Goal: Task Accomplishment & Management: Manage account settings

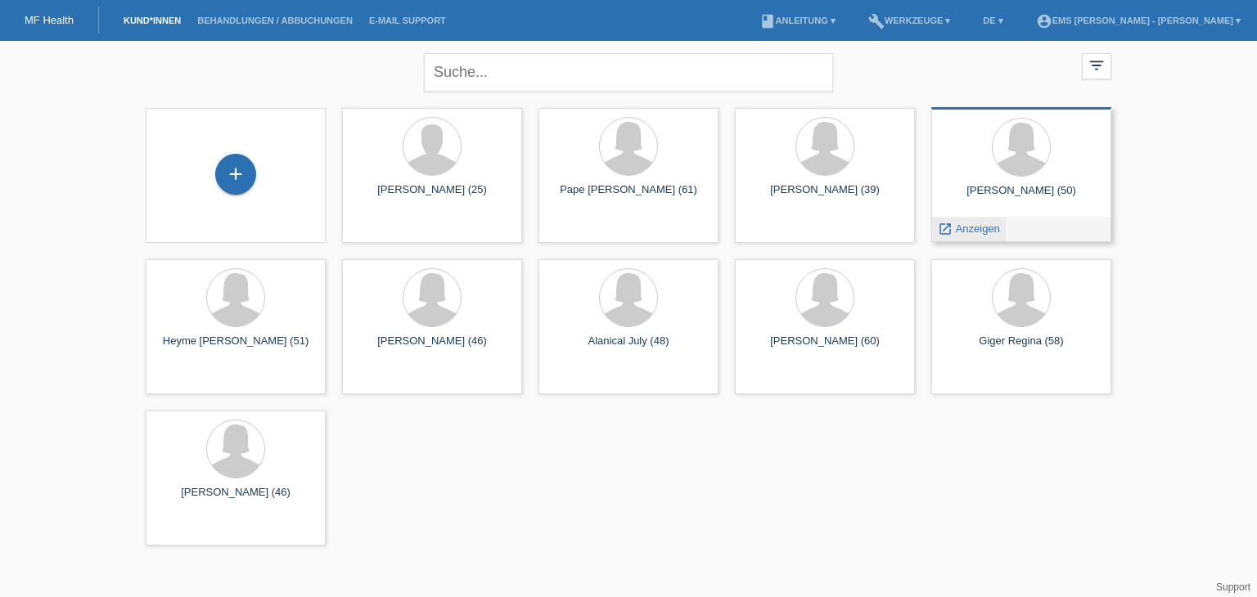
click at [967, 231] on span "Anzeigen" at bounding box center [978, 229] width 44 height 12
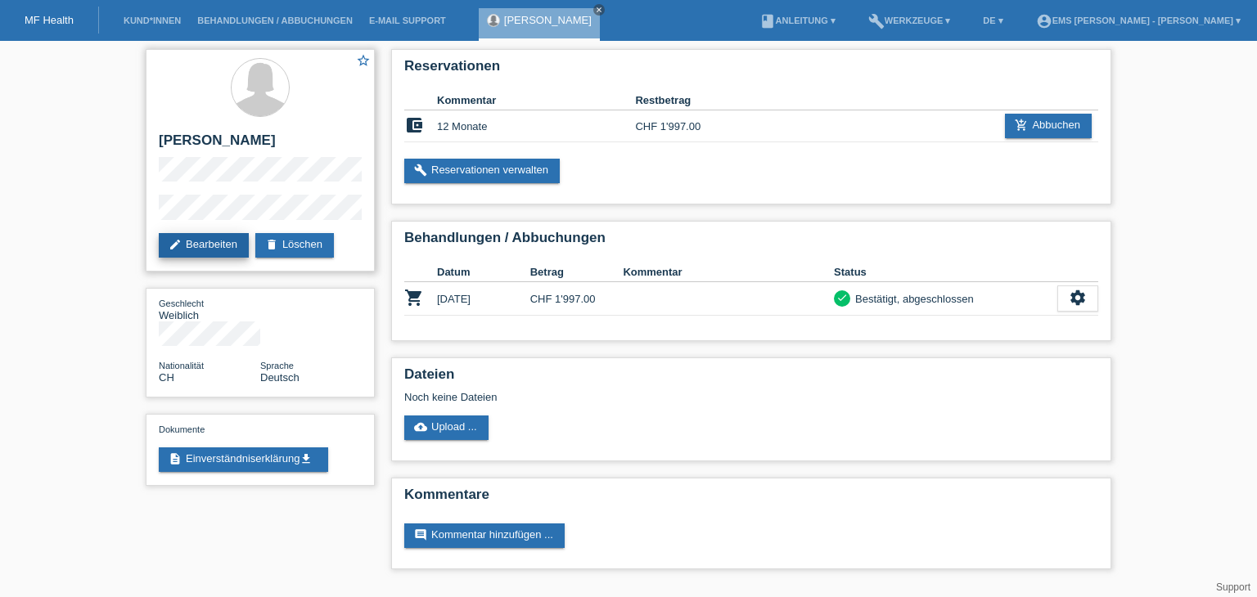
click at [202, 243] on link "edit Bearbeiten" at bounding box center [204, 245] width 90 height 25
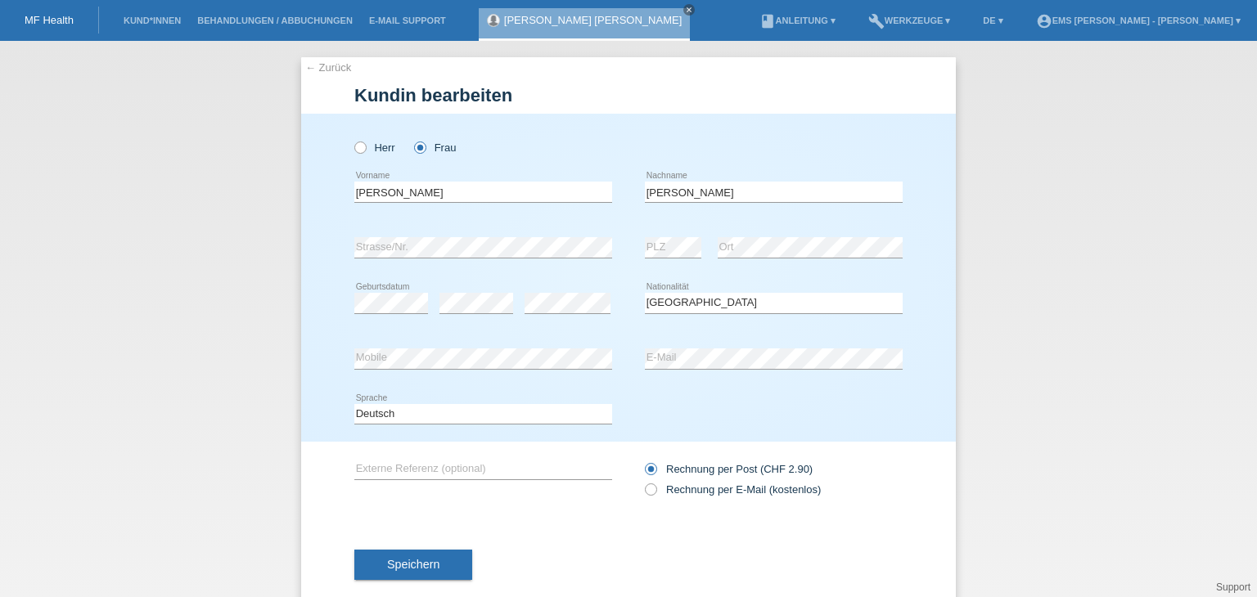
select select "CH"
click at [395, 567] on span "Speichern" at bounding box center [413, 564] width 52 height 13
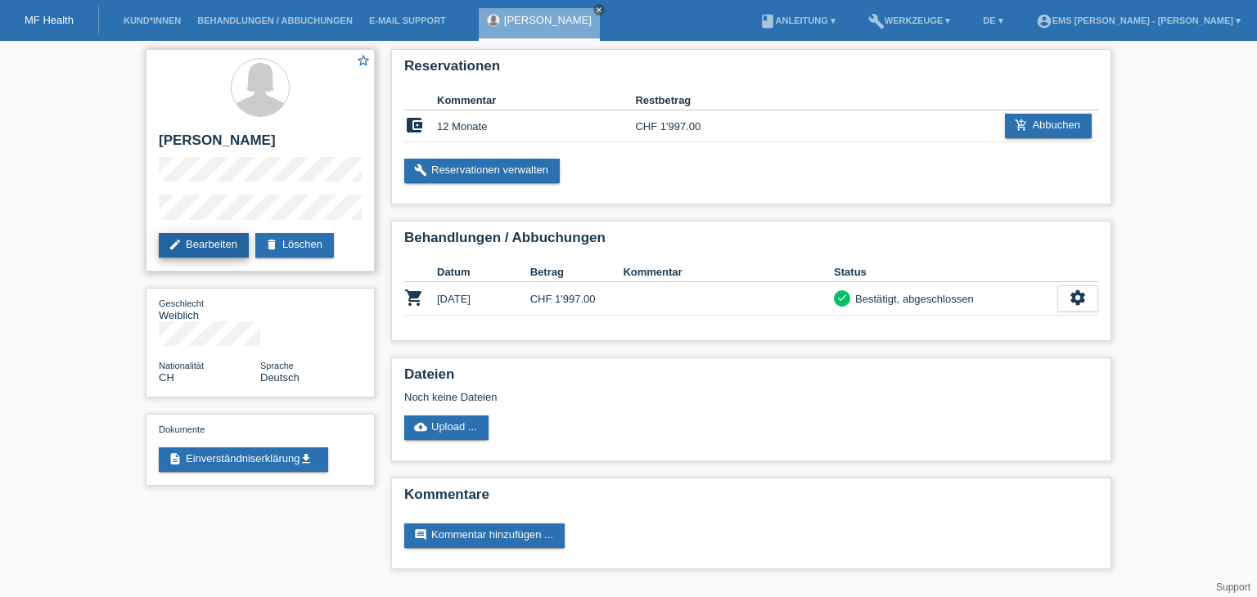
click at [217, 245] on link "edit Bearbeiten" at bounding box center [204, 245] width 90 height 25
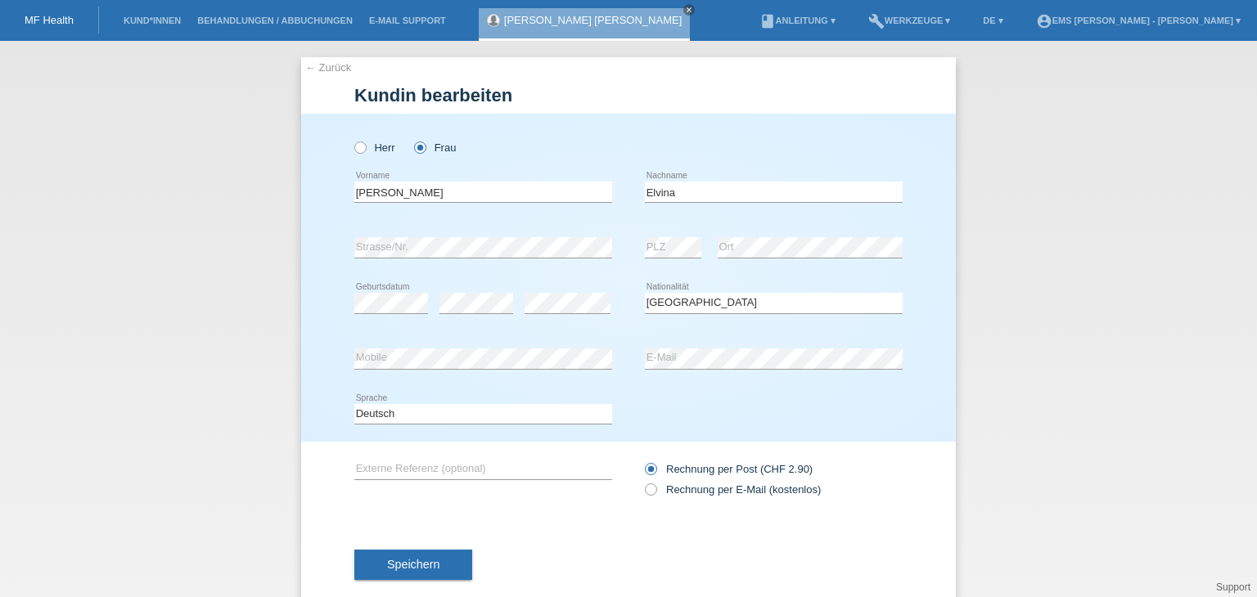
select select "CH"
click at [415, 564] on span "Speichern" at bounding box center [413, 564] width 52 height 13
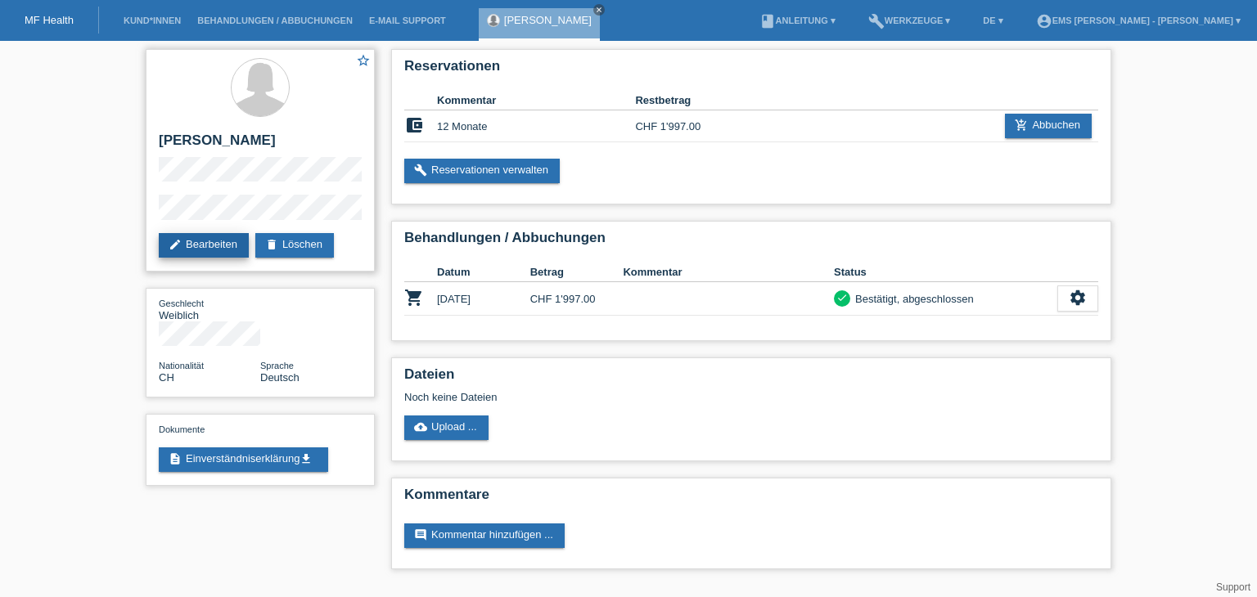
click at [216, 243] on link "edit Bearbeiten" at bounding box center [204, 245] width 90 height 25
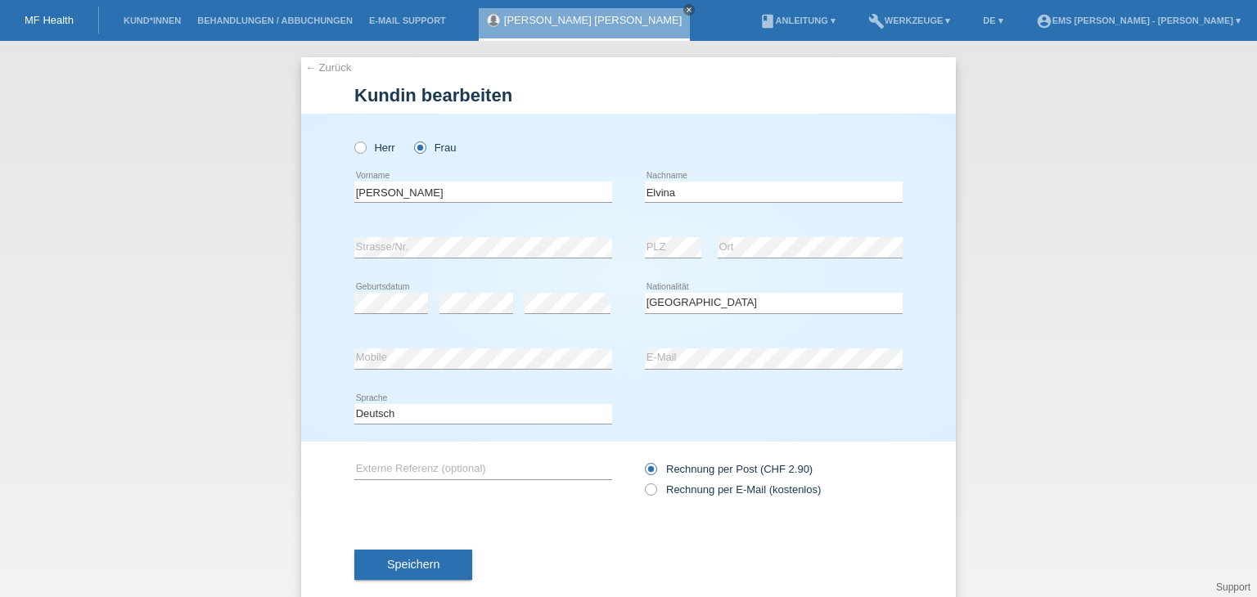
select select "CH"
click at [692, 296] on select "Bitte auswählen... [GEOGRAPHIC_DATA] [GEOGRAPHIC_DATA] [GEOGRAPHIC_DATA] [GEOGR…" at bounding box center [774, 303] width 258 height 20
click at [690, 303] on select "Bitte auswählen... [GEOGRAPHIC_DATA] [GEOGRAPHIC_DATA] [GEOGRAPHIC_DATA] [GEOGR…" at bounding box center [774, 303] width 258 height 20
click at [420, 564] on span "Speichern" at bounding box center [413, 564] width 52 height 13
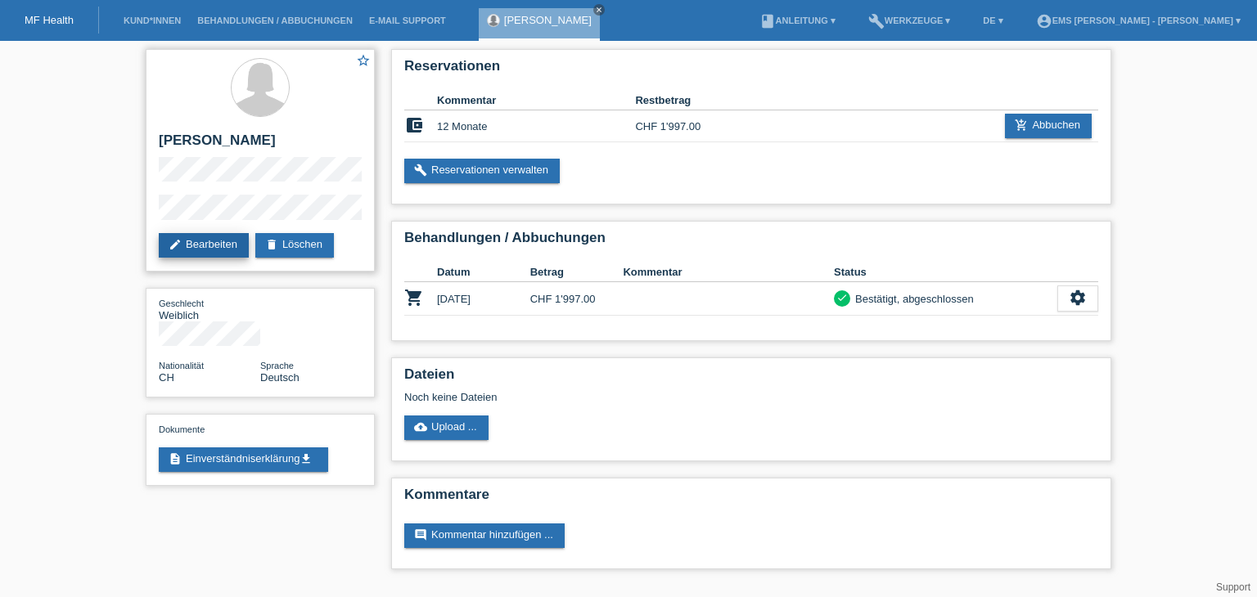
click at [209, 247] on link "edit Bearbeiten" at bounding box center [204, 245] width 90 height 25
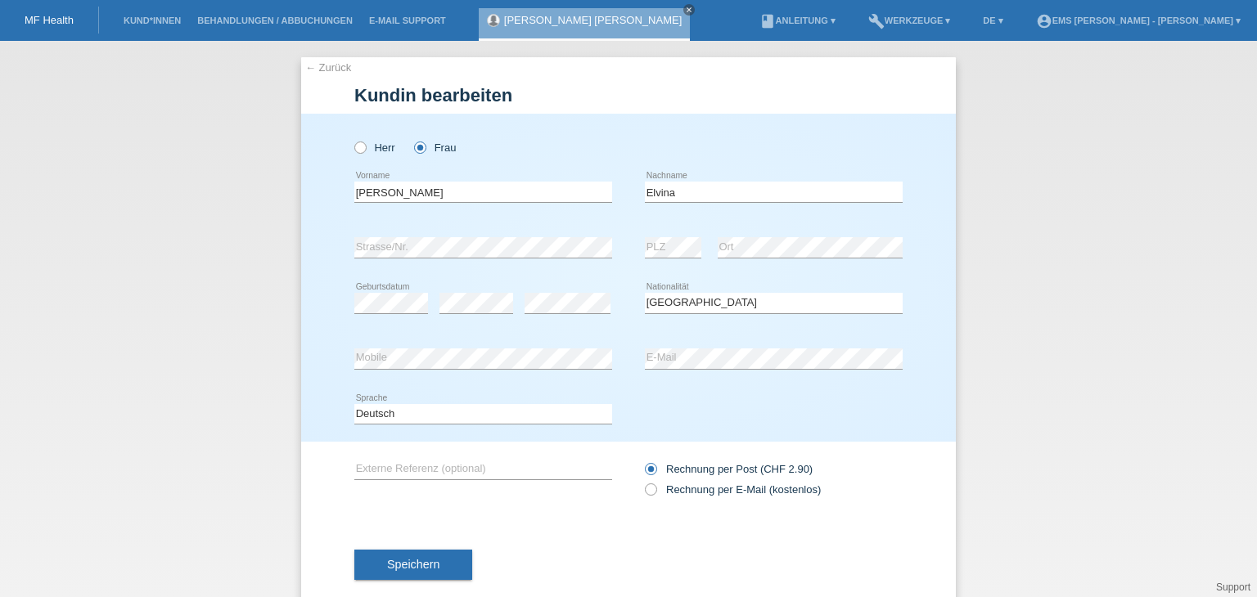
select select "CH"
click at [411, 567] on span "Speichern" at bounding box center [413, 564] width 52 height 13
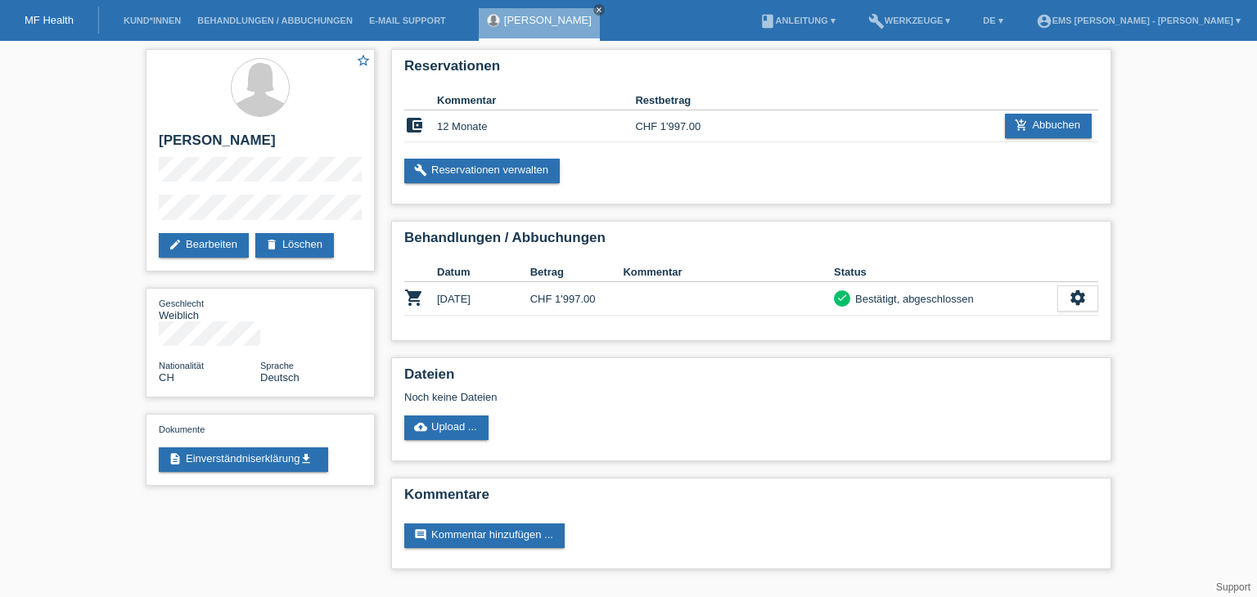
click at [67, 17] on link "MF Health" at bounding box center [49, 20] width 49 height 12
